Goal: Information Seeking & Learning: Understand process/instructions

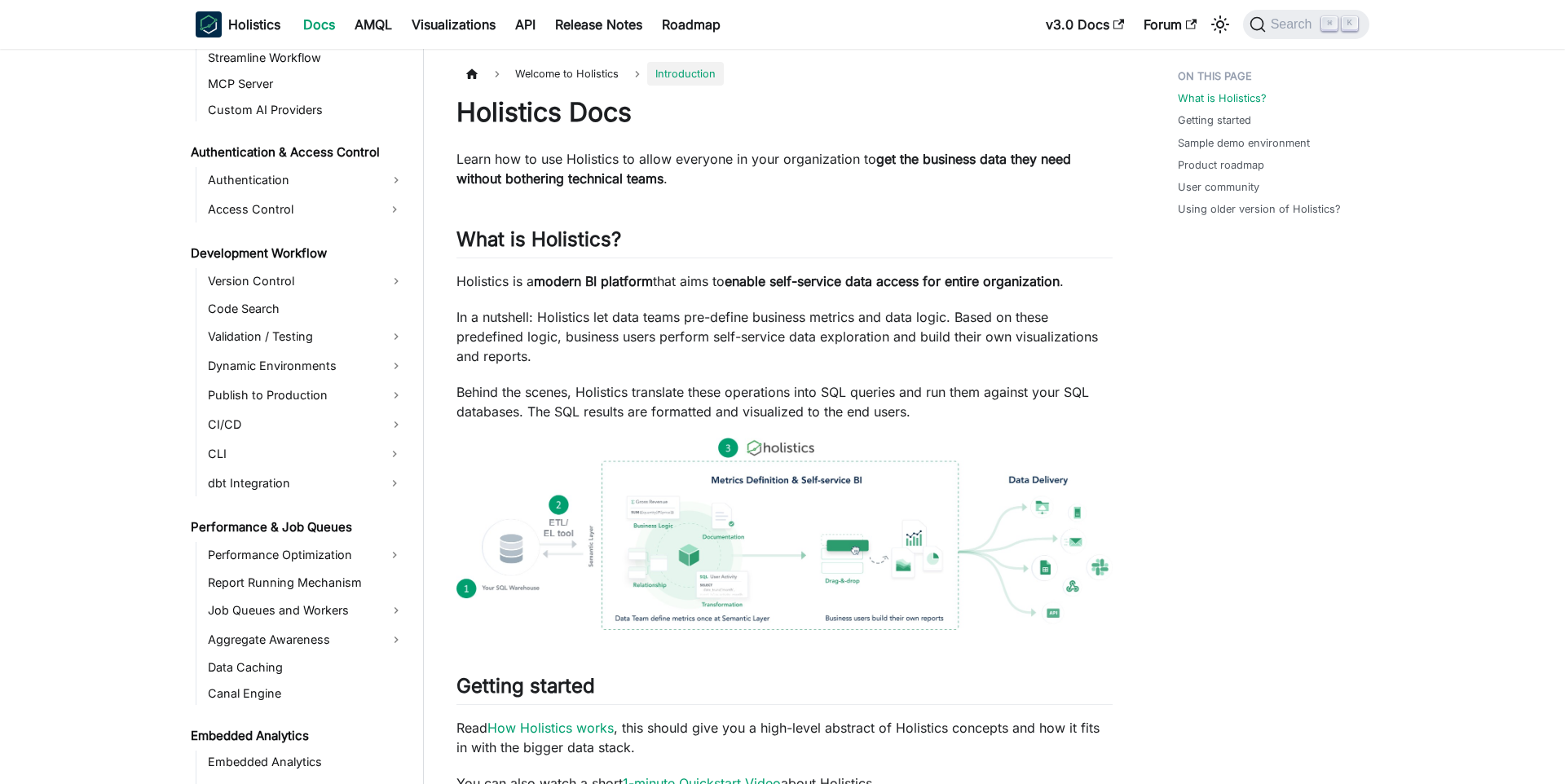
scroll to position [1111, 0]
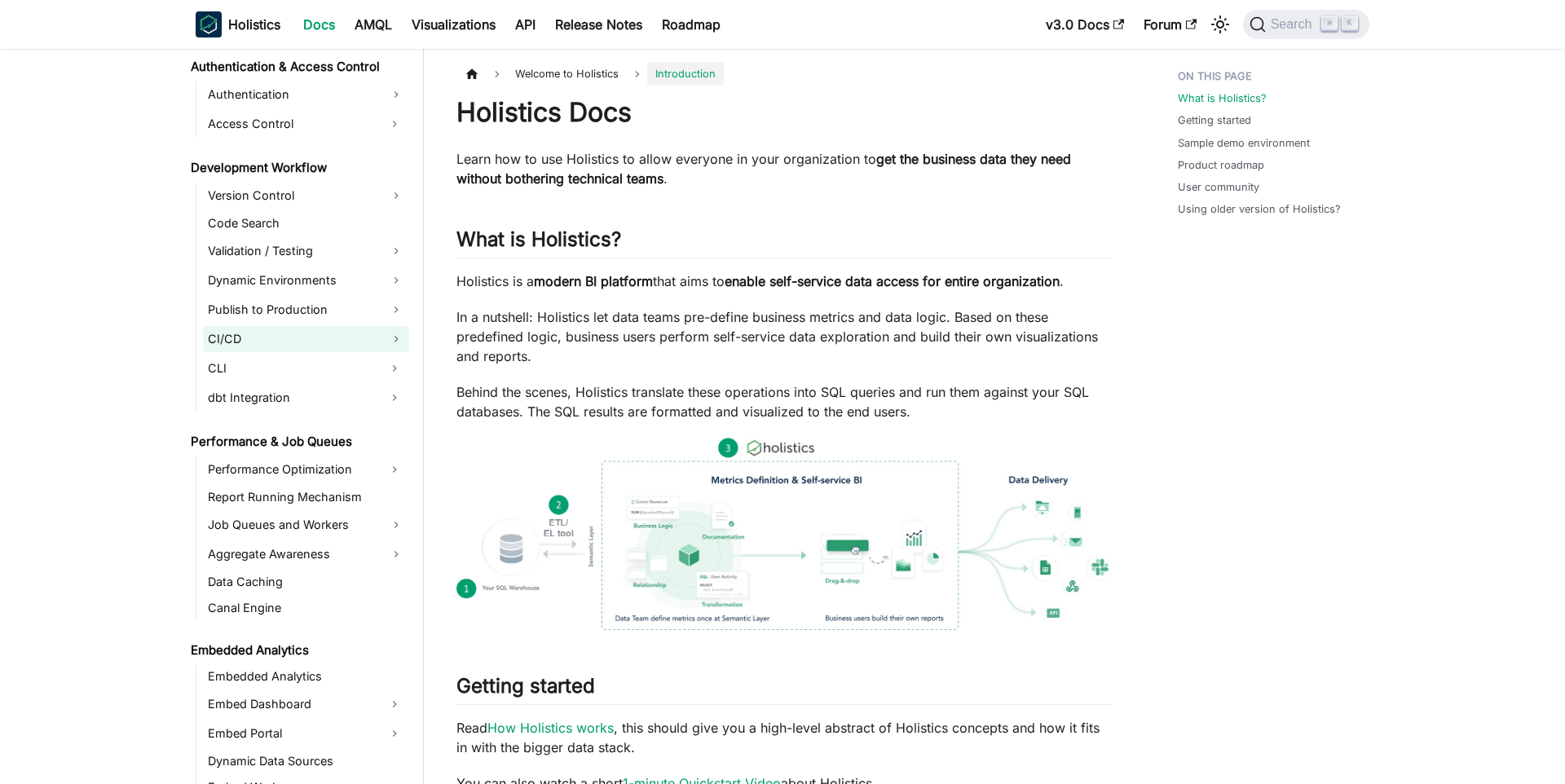
click at [326, 344] on link "CI/CD" at bounding box center [306, 339] width 207 height 26
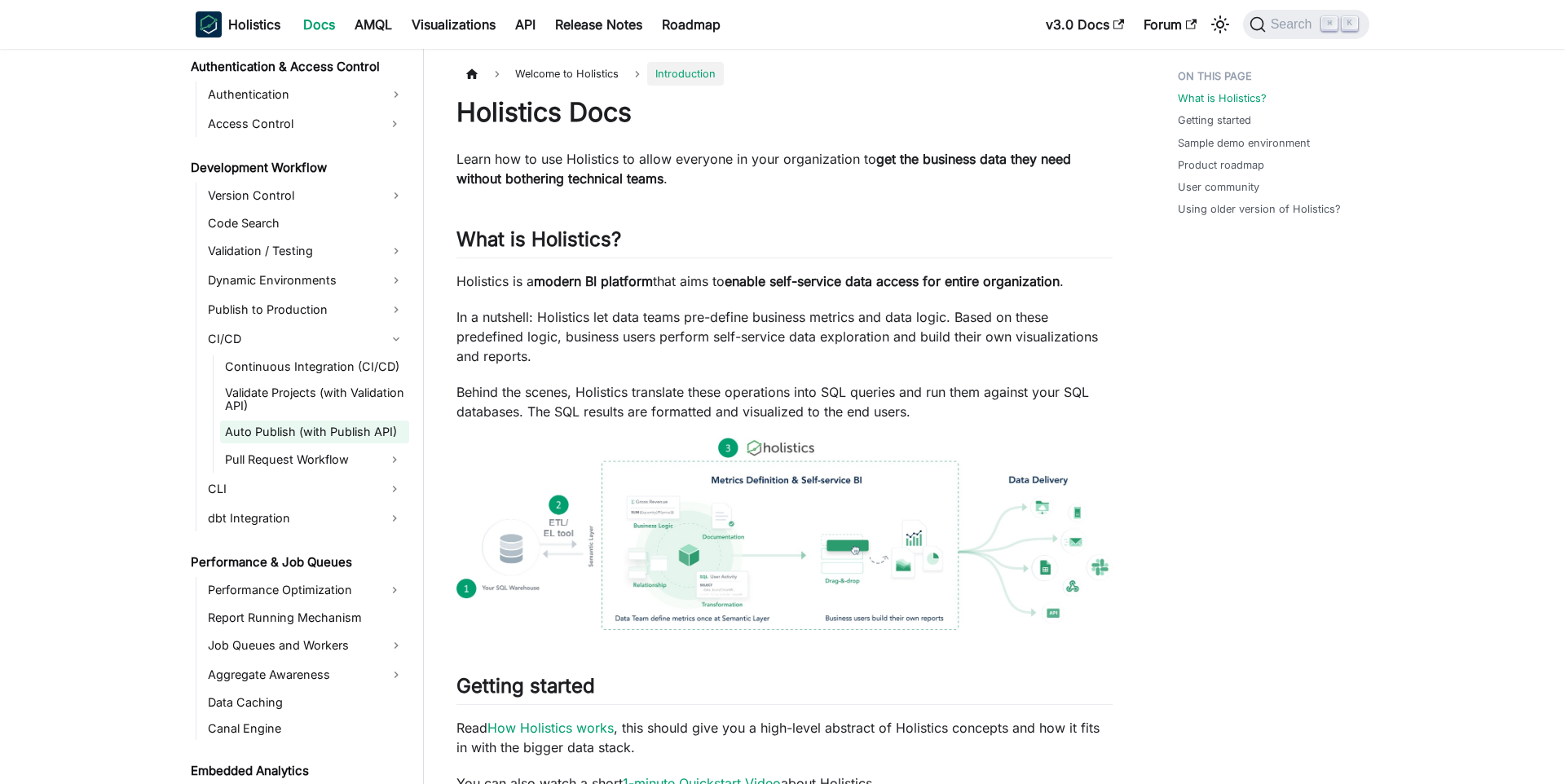
click at [288, 442] on link "Auto Publish (with Publish API)" at bounding box center [314, 432] width 189 height 23
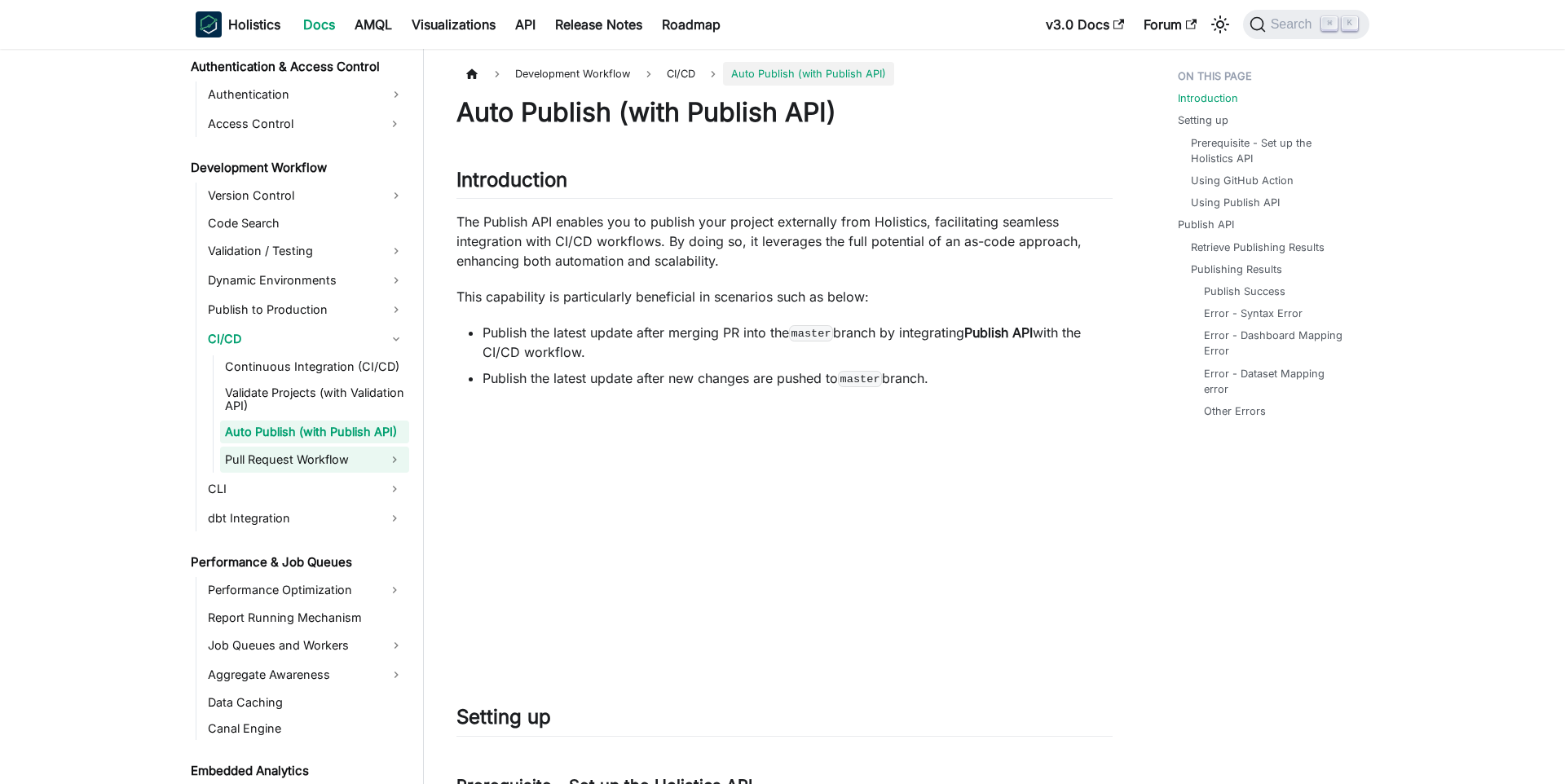
click at [285, 446] on link "Pull Request Workflow" at bounding box center [300, 460] width 160 height 26
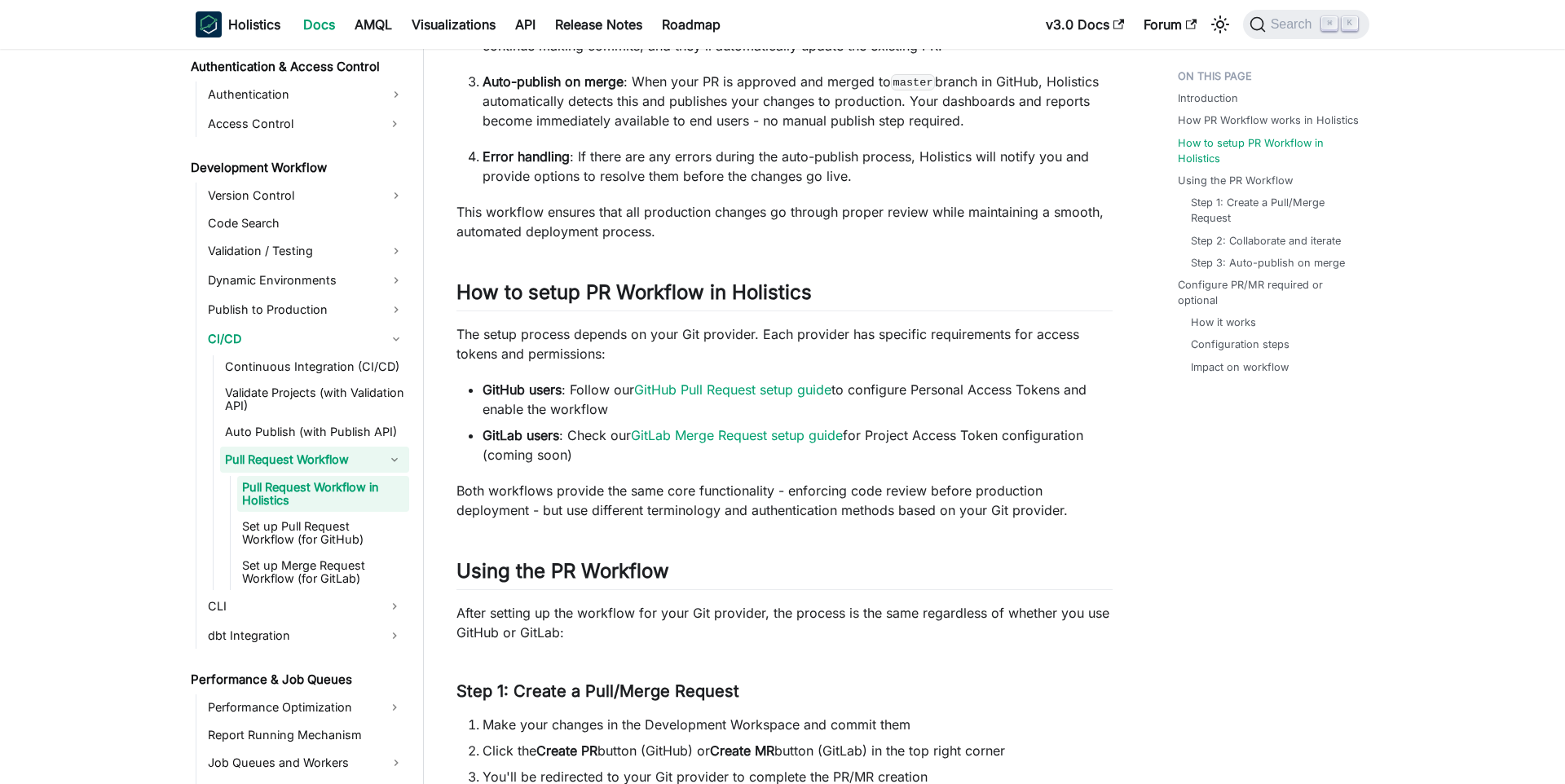
scroll to position [1394, 0]
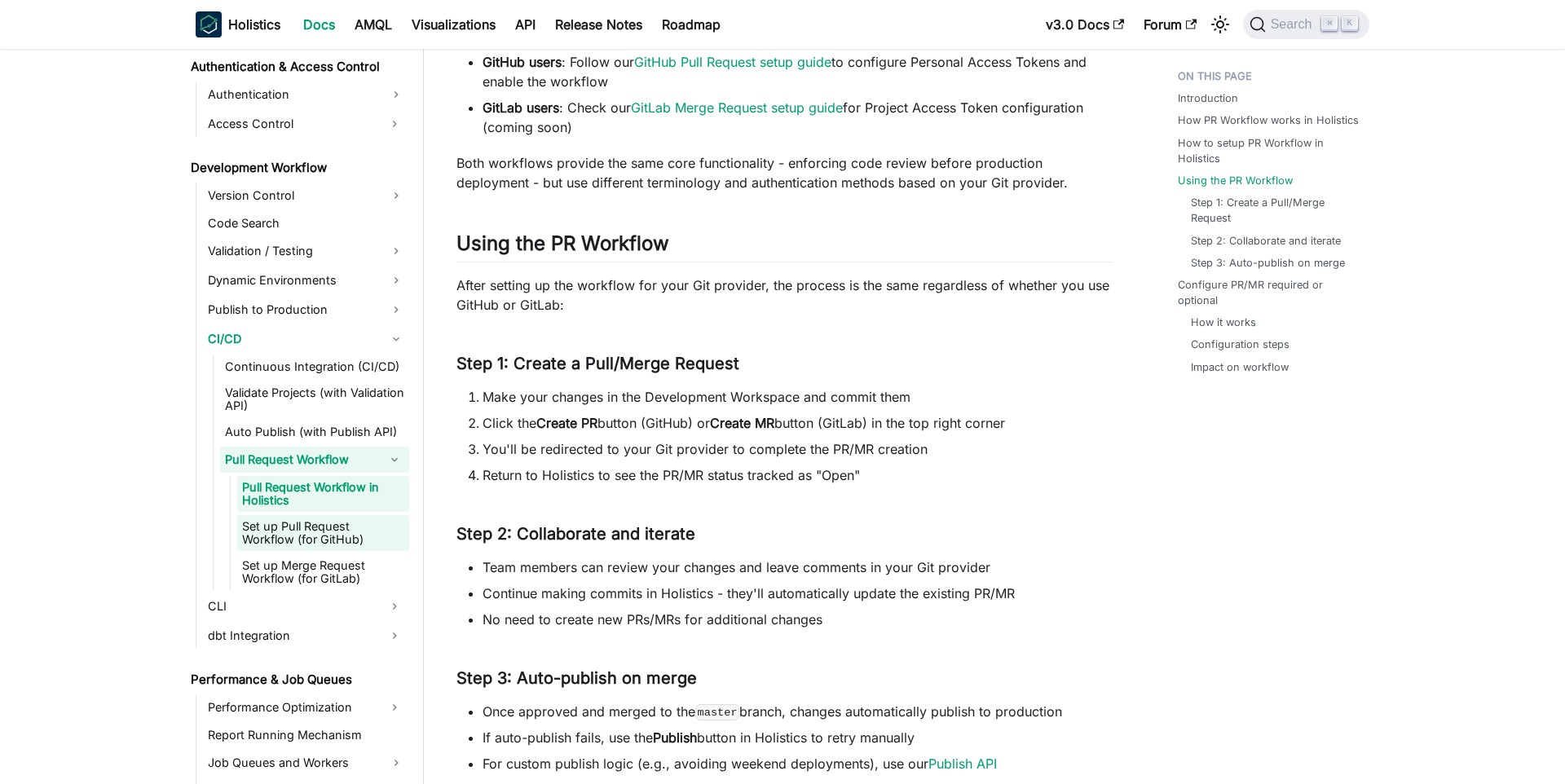
click at [352, 541] on link "Set up Pull Request Workflow (for GitHub)" at bounding box center [324, 533] width 172 height 36
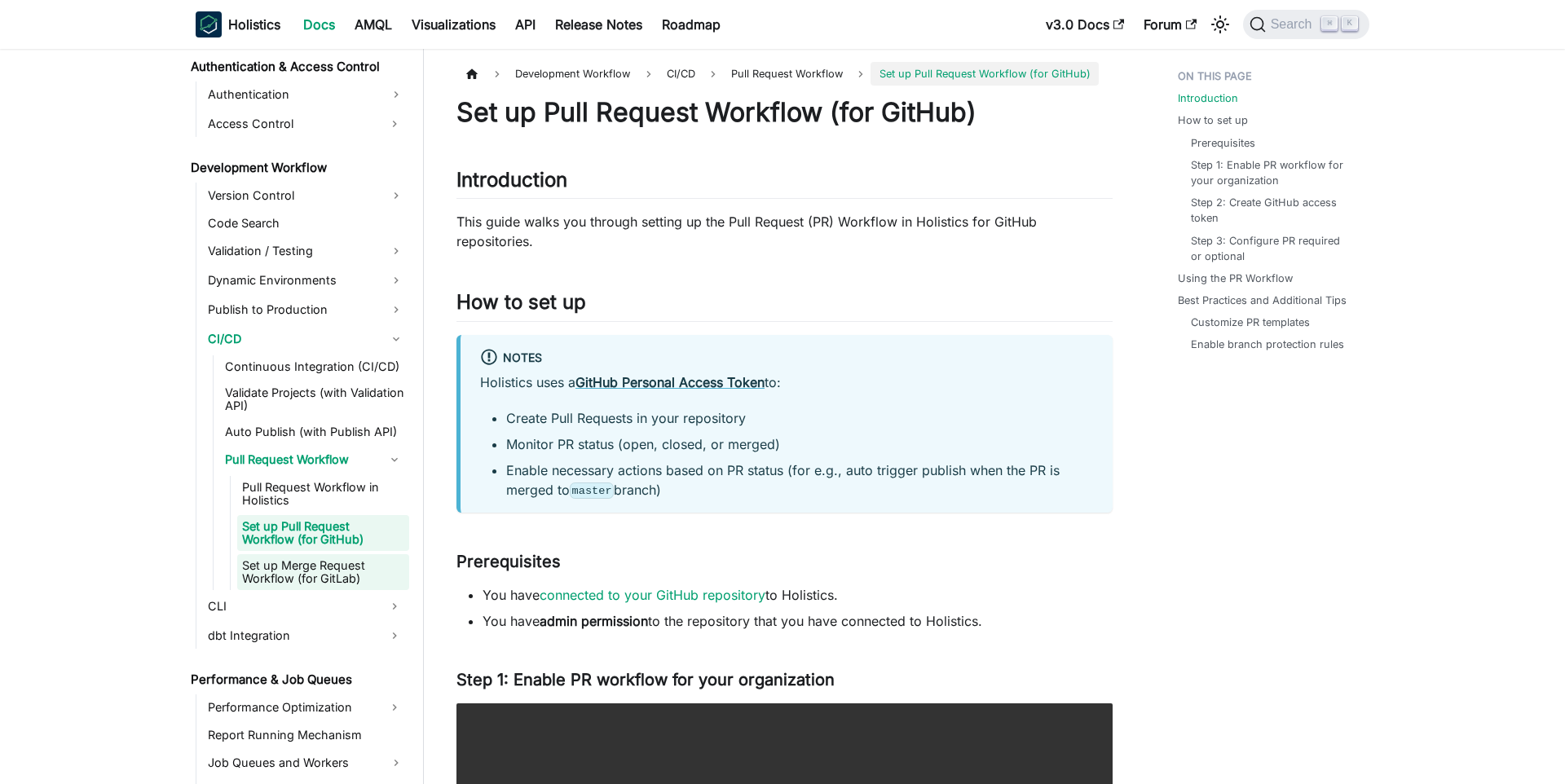
click at [344, 565] on link "Set up Merge Request Workflow (for GitLab)" at bounding box center [324, 571] width 172 height 36
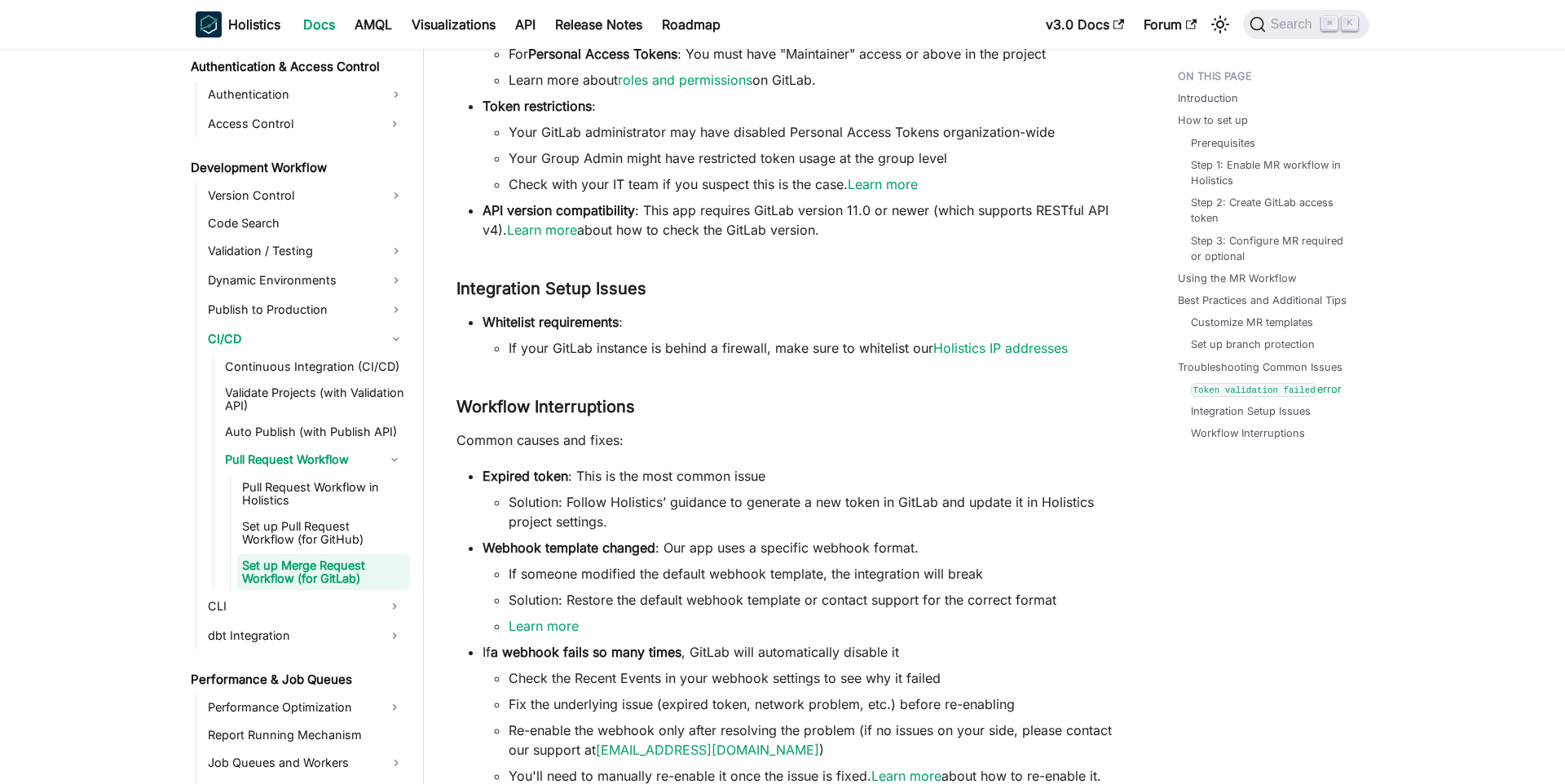
scroll to position [3667, 0]
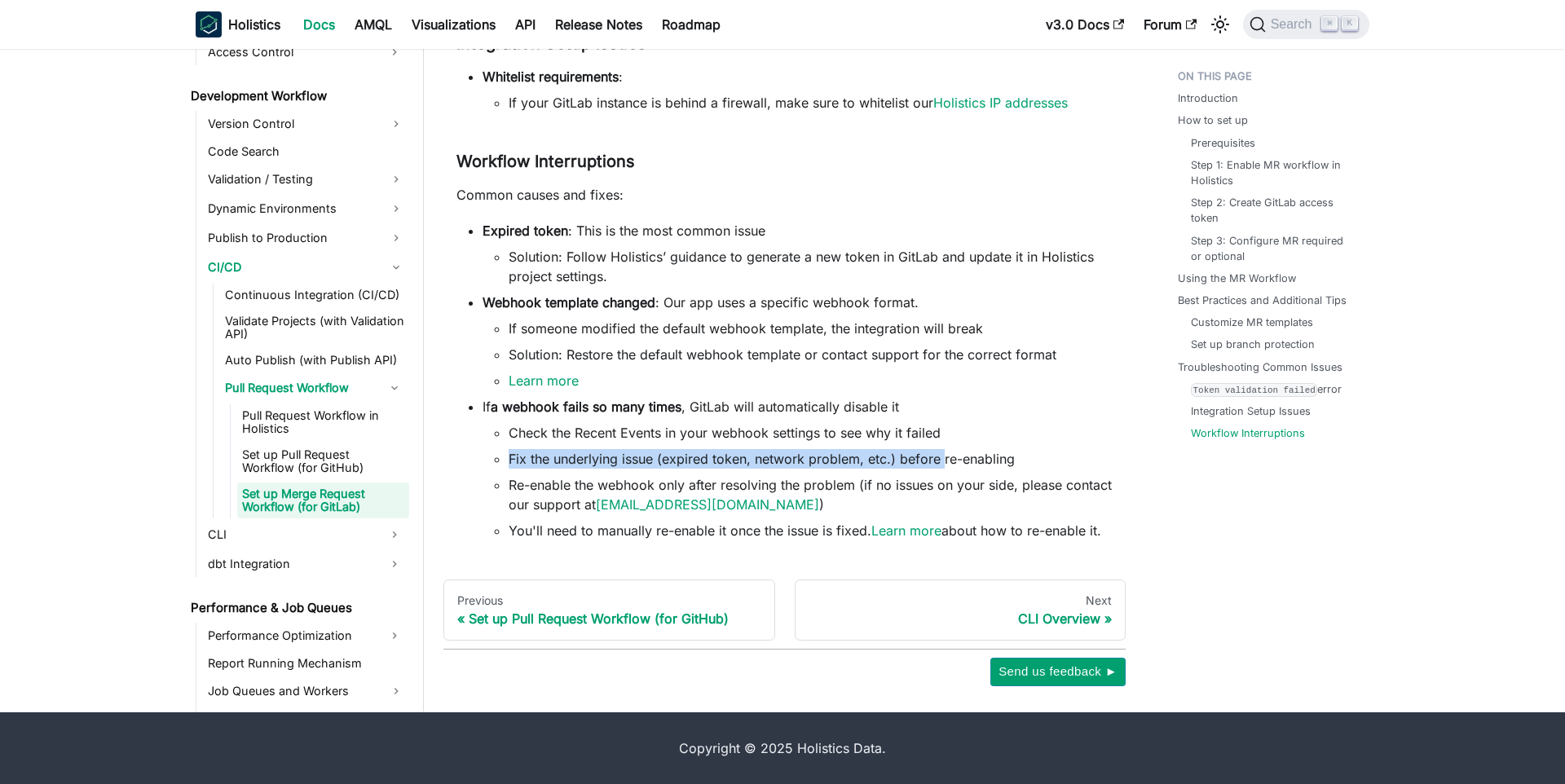
drag, startPoint x: 751, startPoint y: 449, endPoint x: 941, endPoint y: 468, distance: 190.9
click at [941, 468] on li "Fix the underlying issue (expired token, network problem, etc.) before re-enabl…" at bounding box center [810, 459] width 604 height 19
